Goal: Task Accomplishment & Management: Manage account settings

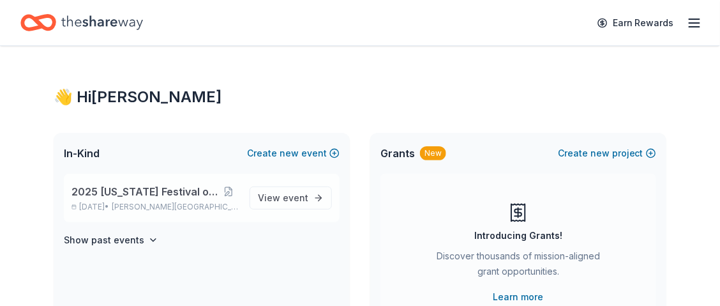
click at [98, 191] on span "2025 [US_STATE] Festival of Trees" at bounding box center [144, 191] width 146 height 15
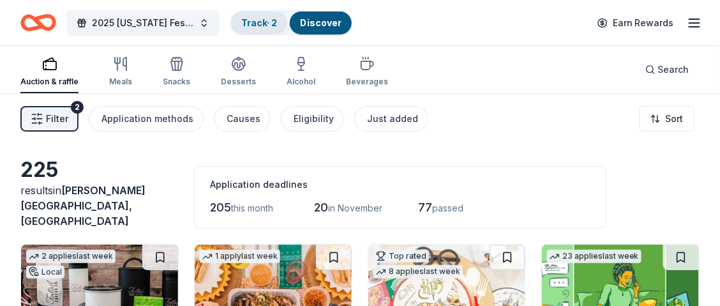
click at [260, 19] on link "Track · 2" at bounding box center [259, 22] width 36 height 11
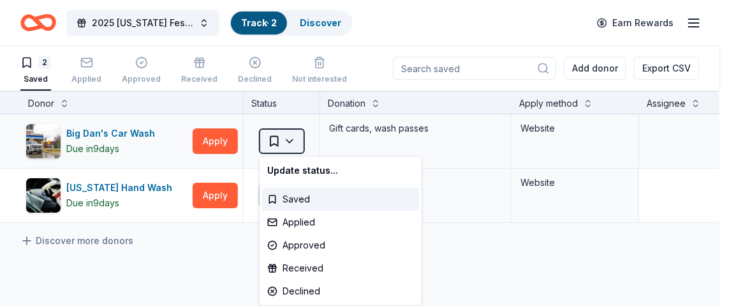
click at [290, 137] on html "2025 [US_STATE] Festival of Trees Track · 2 Discover Earn Rewards 2 Saved Appli…" at bounding box center [364, 153] width 729 height 306
click at [309, 218] on div "Applied" at bounding box center [340, 222] width 157 height 23
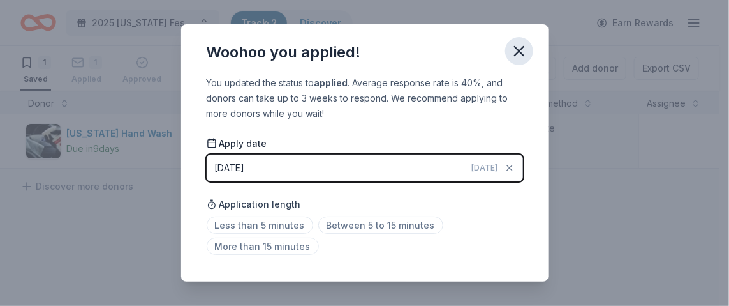
click at [525, 53] on icon "button" at bounding box center [519, 51] width 18 height 18
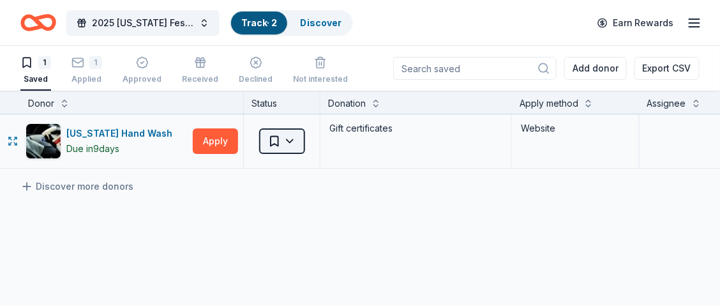
click at [293, 139] on html "2025 [US_STATE] Festival of Trees Track · 2 Discover Earn Rewards 1 Saved 1 App…" at bounding box center [360, 153] width 720 height 306
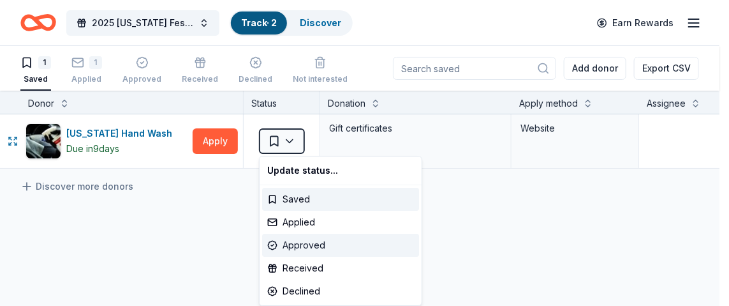
click at [299, 242] on div "Approved" at bounding box center [340, 245] width 157 height 23
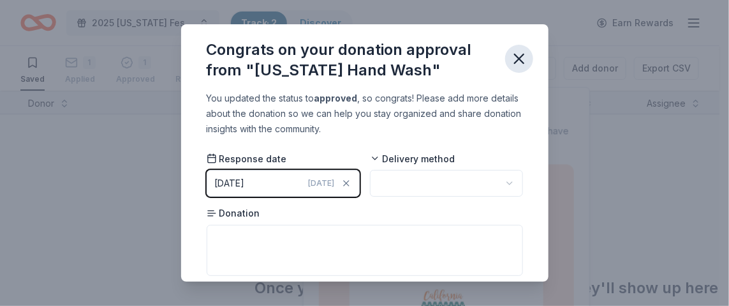
click at [523, 53] on icon "button" at bounding box center [519, 59] width 18 height 18
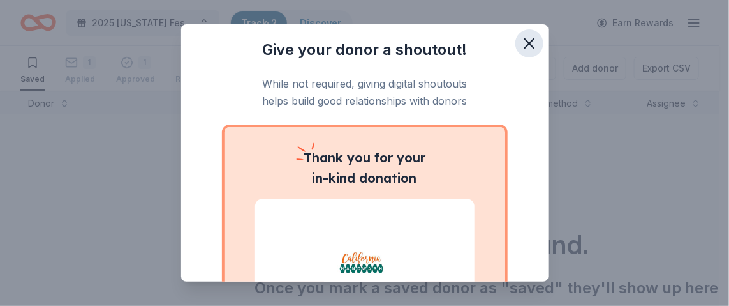
click at [525, 41] on icon "button" at bounding box center [529, 43] width 9 height 9
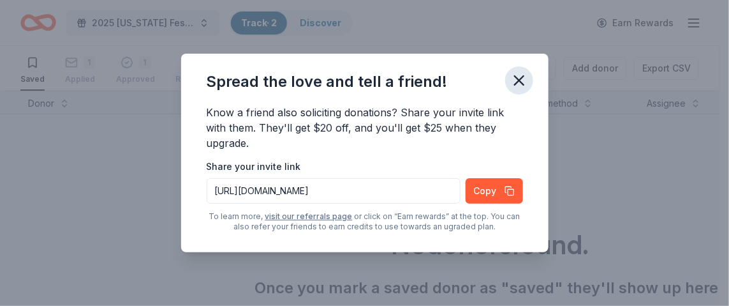
click at [519, 77] on icon "button" at bounding box center [519, 80] width 18 height 18
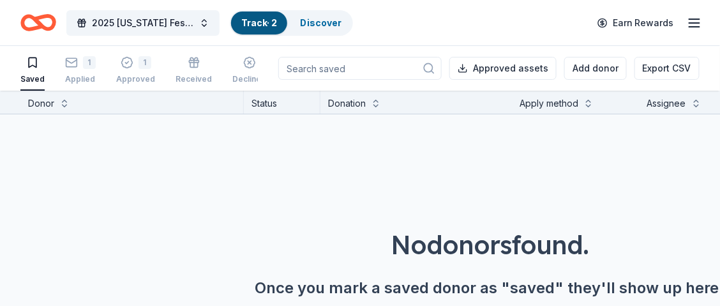
click at [260, 21] on link "Track · 2" at bounding box center [259, 22] width 36 height 11
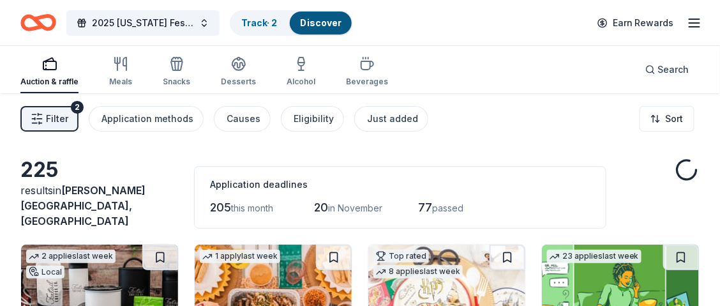
click at [316, 21] on link "Discover" at bounding box center [320, 22] width 41 height 11
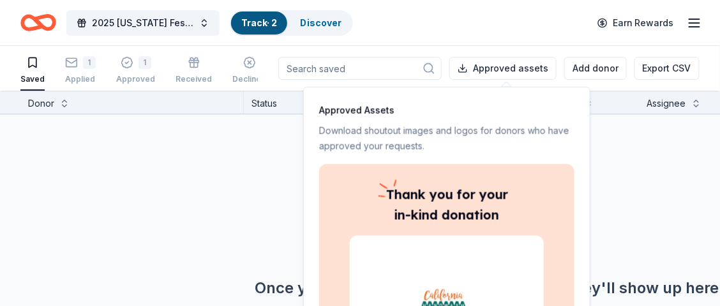
scroll to position [41, 0]
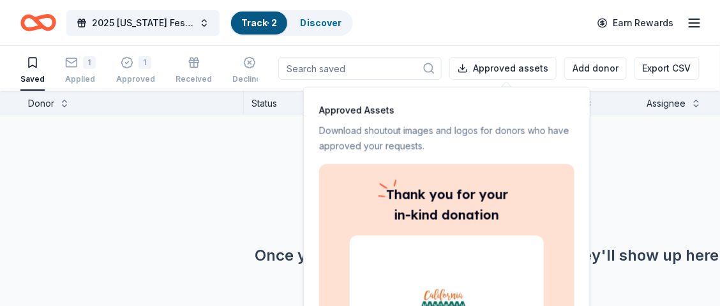
click at [34, 19] on icon "Home" at bounding box center [44, 22] width 20 height 13
